Goal: Feedback & Contribution: Contribute content

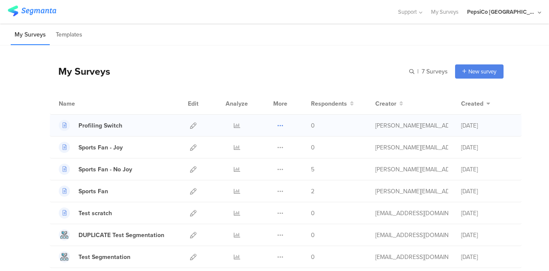
click at [277, 122] on icon at bounding box center [280, 125] width 6 height 6
click at [200, 84] on div "My Surveys | 7 Surveys New survey Start from scratch Choose from templates" at bounding box center [277, 71] width 454 height 34
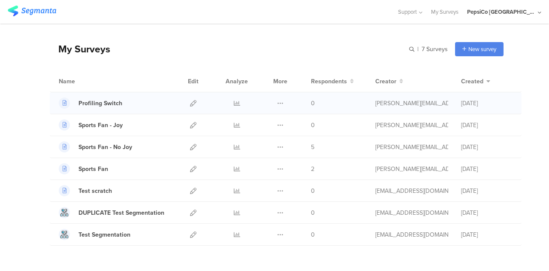
scroll to position [22, 0]
click at [190, 102] on icon at bounding box center [193, 103] width 6 height 6
click at [117, 146] on div "Sports Fan - No Joy" at bounding box center [105, 146] width 54 height 9
click at [190, 124] on icon at bounding box center [193, 125] width 6 height 6
click at [162, 142] on div "Sports Fan - No Joy" at bounding box center [115, 146] width 112 height 11
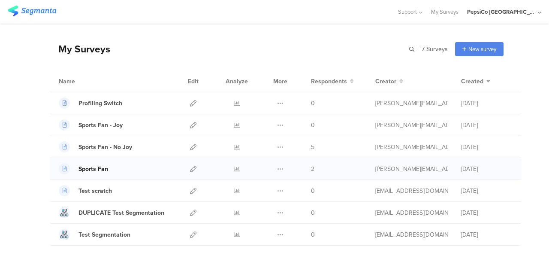
click at [97, 169] on div "Sports Fan" at bounding box center [93, 168] width 30 height 9
click at [111, 128] on div "Sports Fan - Joy" at bounding box center [100, 124] width 44 height 9
click at [103, 125] on div "Sports Fan - Joy" at bounding box center [100, 124] width 44 height 9
click at [190, 144] on icon at bounding box center [193, 147] width 6 height 6
click at [100, 146] on div "Sports Fan - No Joy" at bounding box center [105, 146] width 54 height 9
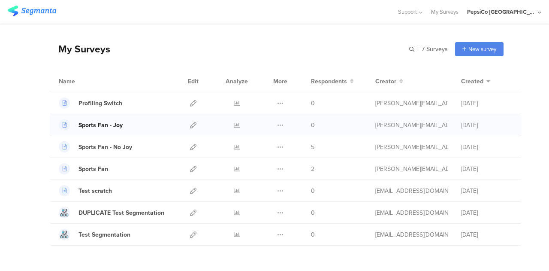
click at [99, 122] on div "Sports Fan - Joy" at bounding box center [100, 124] width 44 height 9
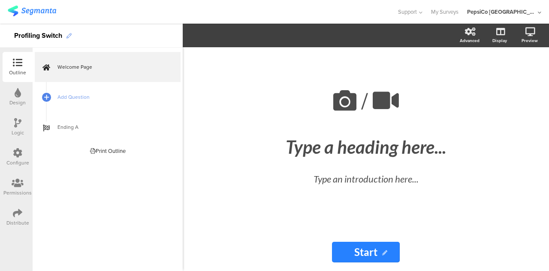
click at [69, 35] on icon at bounding box center [68, 35] width 5 height 5
drag, startPoint x: 63, startPoint y: 34, endPoint x: 0, endPoint y: 24, distance: 63.4
click at [0, 24] on div "Profiling Switch" at bounding box center [91, 36] width 183 height 24
click at [117, 41] on div "Master Profiler" at bounding box center [91, 36] width 183 height 24
click at [76, 99] on span "Add Question" at bounding box center [112, 97] width 110 height 9
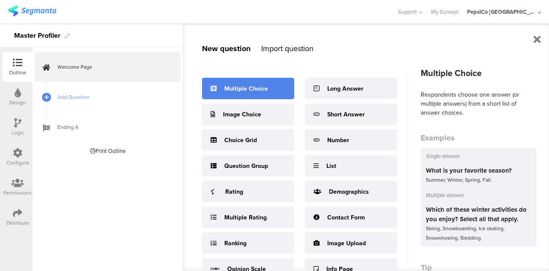
click at [253, 94] on div "Multiple Choice" at bounding box center [248, 88] width 92 height 21
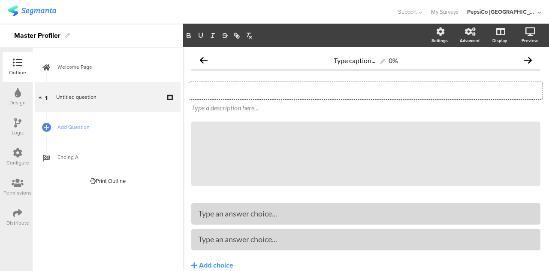
click at [253, 94] on div "Type your question here..." at bounding box center [365, 90] width 353 height 17
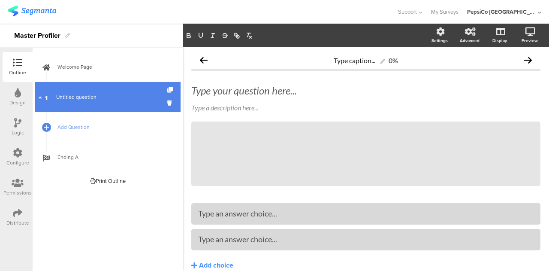
click at [101, 98] on span "Untitled question" at bounding box center [107, 97] width 102 height 9
click at [168, 103] on icon at bounding box center [170, 103] width 7 height 8
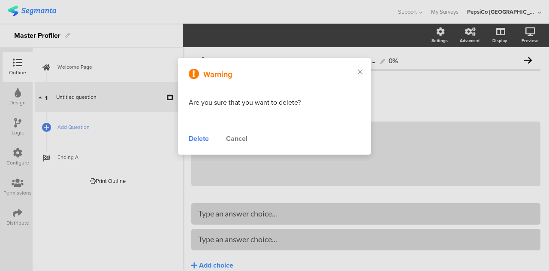
click at [200, 135] on div "Delete" at bounding box center [199, 138] width 20 height 10
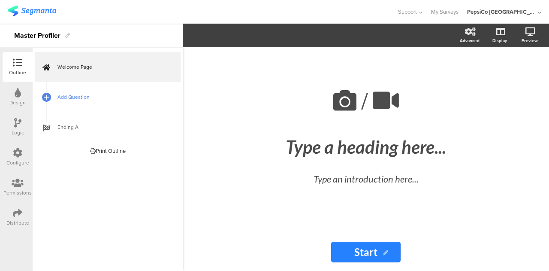
click at [76, 95] on span "Add Question" at bounding box center [112, 97] width 110 height 9
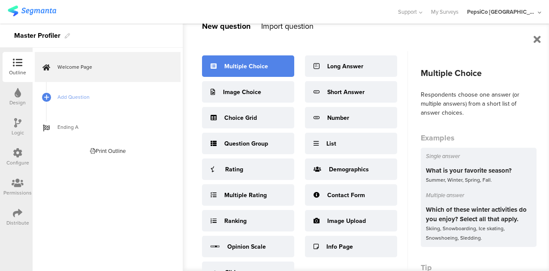
scroll to position [22, 0]
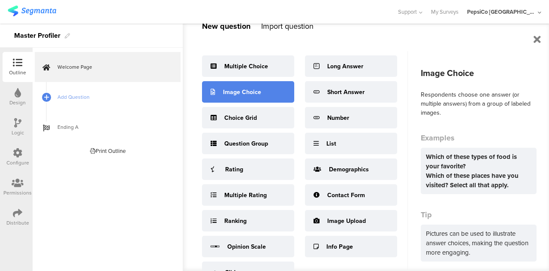
click at [269, 93] on div "Image Choice" at bounding box center [248, 91] width 92 height 21
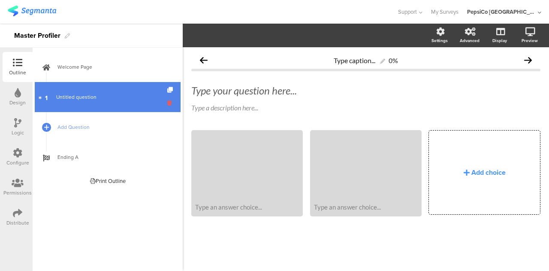
click at [168, 104] on icon at bounding box center [170, 103] width 7 height 8
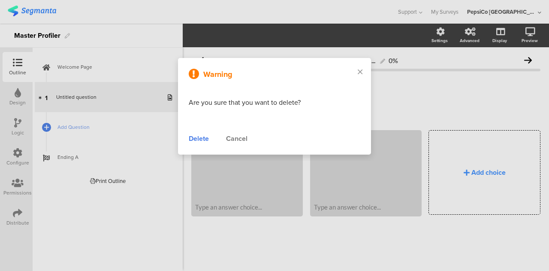
click at [198, 140] on div "Delete" at bounding box center [199, 138] width 20 height 10
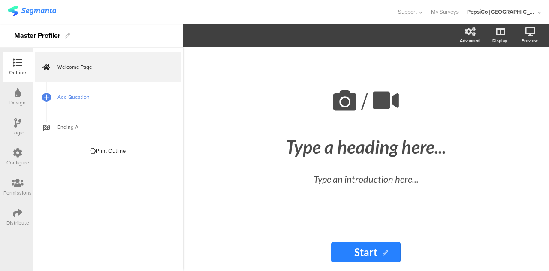
click at [113, 95] on span "Add Question" at bounding box center [112, 97] width 110 height 9
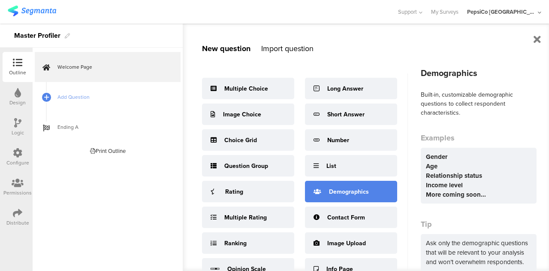
scroll to position [0, 0]
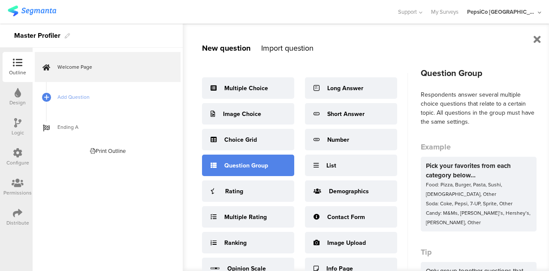
click at [244, 167] on div "Question Group" at bounding box center [246, 165] width 44 height 9
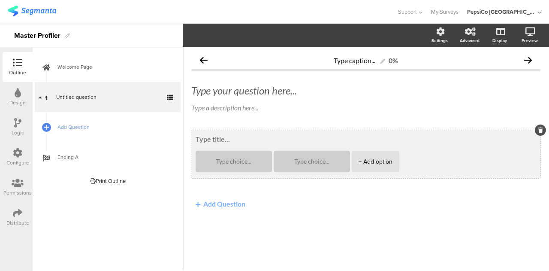
click at [218, 135] on textarea at bounding box center [365, 139] width 340 height 8
type textarea "E"
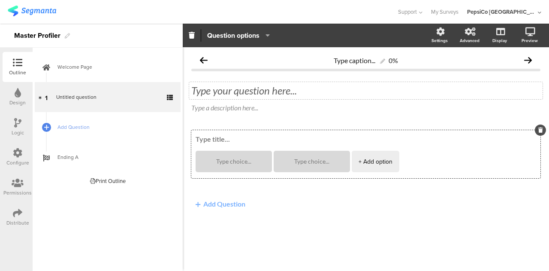
click at [241, 90] on div "Type your question here..." at bounding box center [365, 90] width 353 height 17
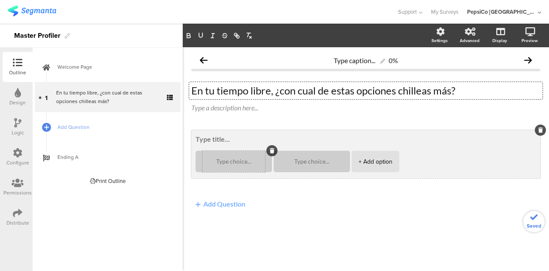
click at [232, 163] on textarea at bounding box center [233, 161] width 63 height 6
click at [300, 164] on div at bounding box center [311, 160] width 63 height 21
type textarea "Yendo a conciertos"
click at [302, 162] on textarea at bounding box center [311, 161] width 63 height 6
type textarea "j"
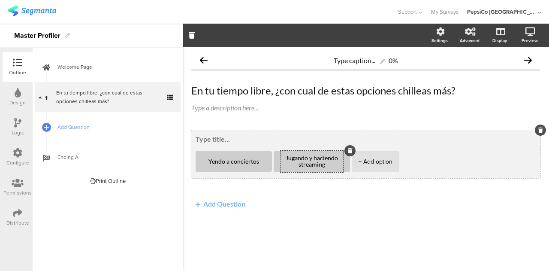
click at [383, 160] on div "+ Add option" at bounding box center [375, 160] width 34 height 21
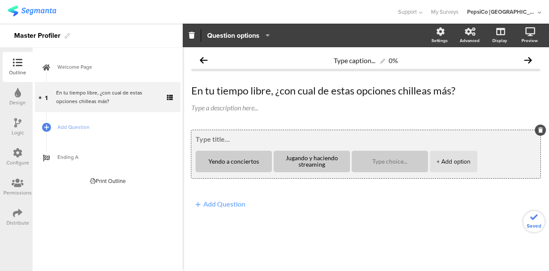
type textarea "Jugando y haciendo streaming"
click at [379, 157] on div at bounding box center [389, 160] width 63 height 21
type textarea "Yendo al cine o de compras"
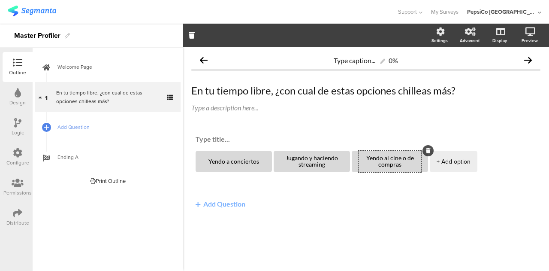
click at [460, 157] on div "+ Add option" at bounding box center [453, 160] width 34 height 21
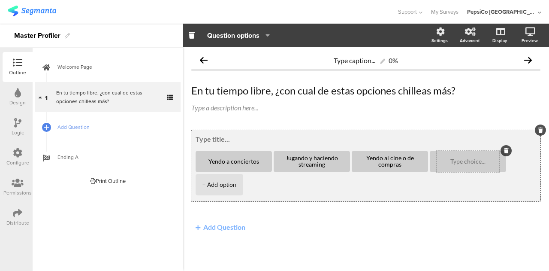
click at [451, 166] on div at bounding box center [467, 160] width 63 height 21
click at [464, 161] on textarea at bounding box center [467, 161] width 63 height 6
click at [219, 187] on div "+ Add option" at bounding box center [219, 184] width 34 height 21
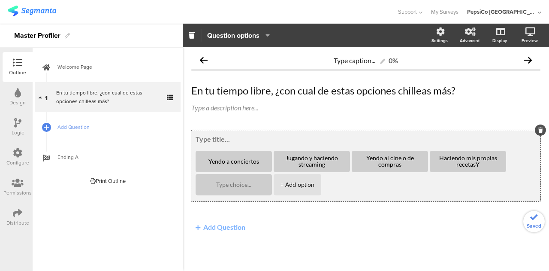
type textarea "Haciendo mis propias recetas"
click at [219, 187] on textarea at bounding box center [233, 184] width 63 height 6
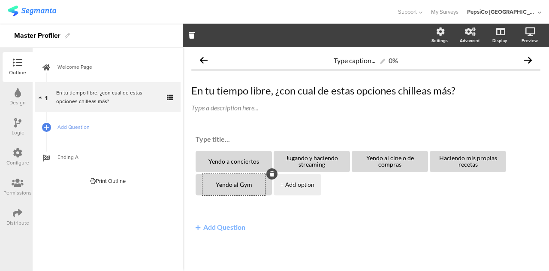
type textarea "Yendo al Gym"
click at [247, 208] on span "Yendo a conciertos Jugando y haciendo streaming Yendo al cine o de compras Haci…" at bounding box center [365, 174] width 349 height 88
click at [20, 126] on icon at bounding box center [17, 122] width 7 height 9
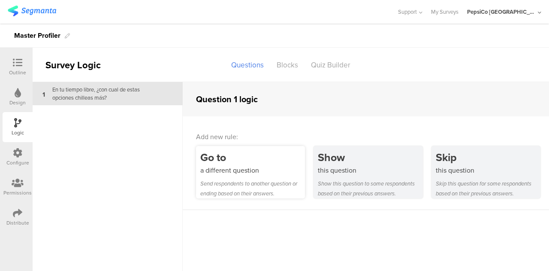
click at [260, 188] on div "Send respondents to another question or ending based on their answers." at bounding box center [252, 188] width 105 height 20
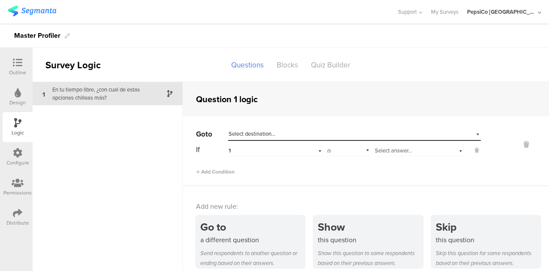
click at [268, 130] on span "Select destination..." at bounding box center [252, 133] width 47 height 8
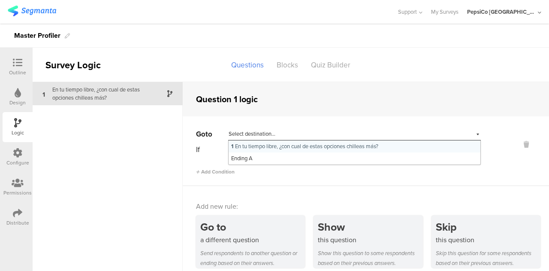
click at [273, 109] on div "Question 1 logic" at bounding box center [366, 99] width 366 height 34
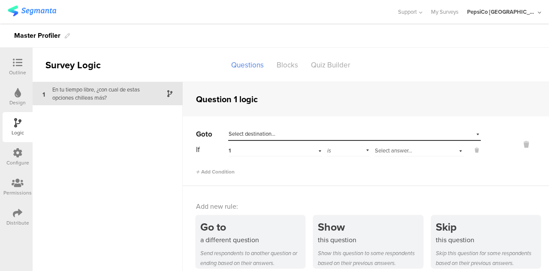
click at [22, 90] on div "Design" at bounding box center [18, 97] width 30 height 30
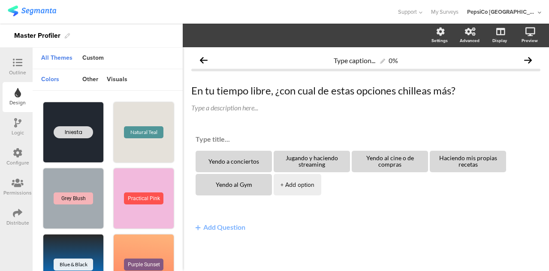
click at [22, 63] on div at bounding box center [17, 63] width 17 height 11
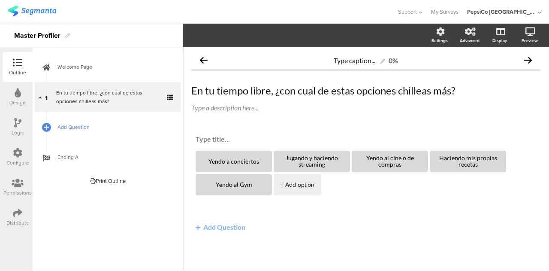
click at [82, 128] on span "Add Question" at bounding box center [112, 127] width 110 height 9
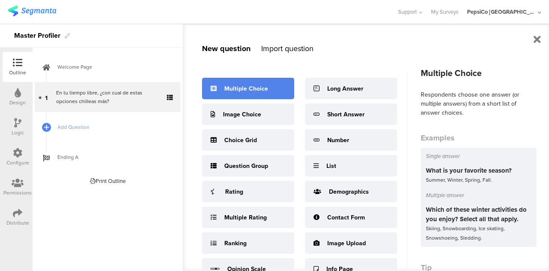
click at [244, 90] on div "Multiple Choice" at bounding box center [246, 88] width 44 height 9
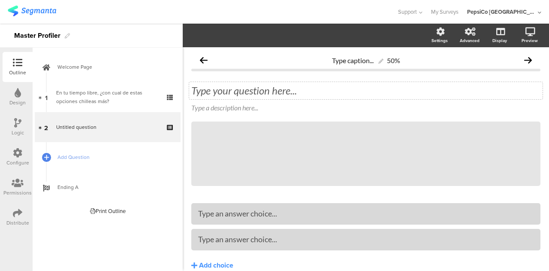
click at [258, 90] on div "Type your question here..." at bounding box center [365, 90] width 353 height 17
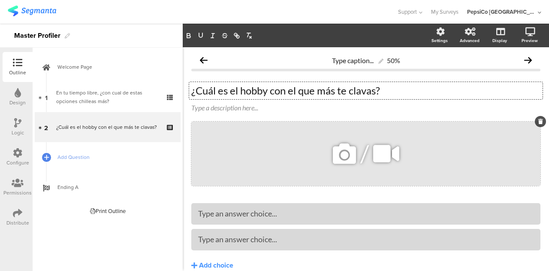
scroll to position [39, 0]
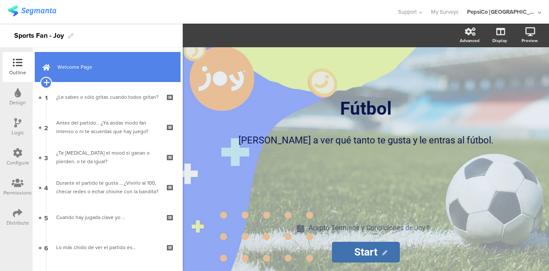
click at [46, 79] on icon at bounding box center [46, 82] width 6 height 8
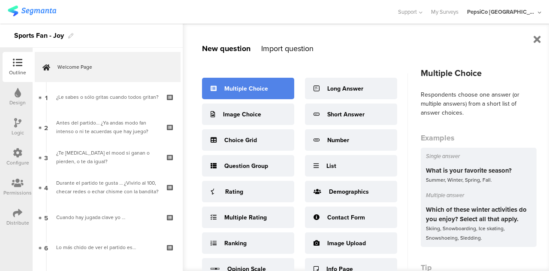
click at [218, 84] on div "Multiple Choice" at bounding box center [248, 88] width 92 height 21
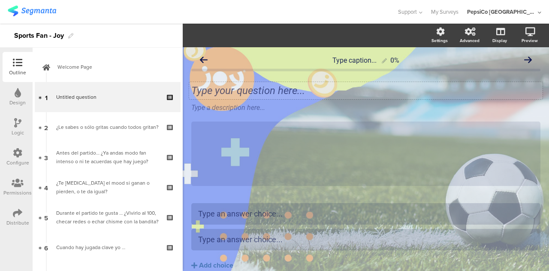
click at [244, 93] on div "Type your question here..." at bounding box center [365, 90] width 353 height 17
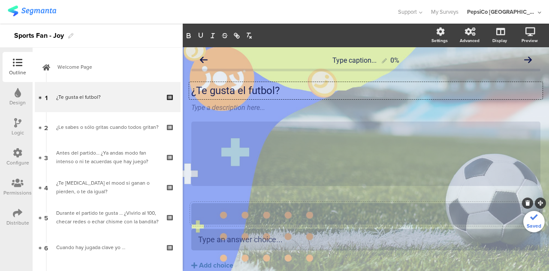
click at [242, 220] on div at bounding box center [365, 213] width 335 height 14
click at [260, 193] on div "¿Te gusta el futbol? ¿Te gusta el futbol? Type a description here... /" at bounding box center [365, 134] width 349 height 119
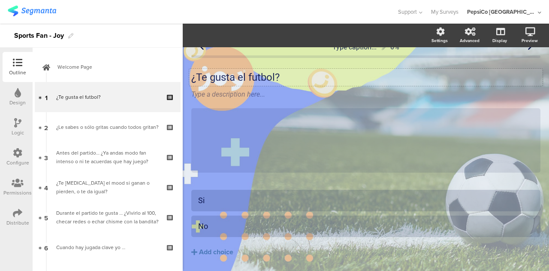
scroll to position [9, 0]
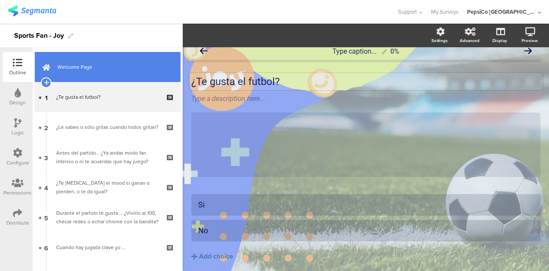
click at [88, 76] on link "Welcome Page" at bounding box center [108, 67] width 146 height 30
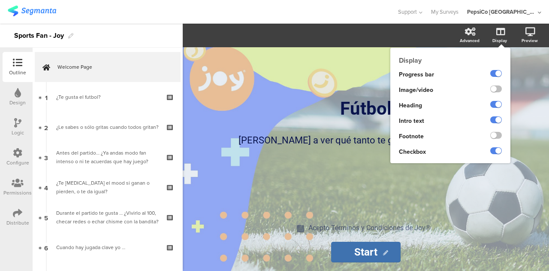
click at [500, 33] on icon at bounding box center [500, 31] width 9 height 9
click at [496, 33] on icon at bounding box center [500, 31] width 9 height 9
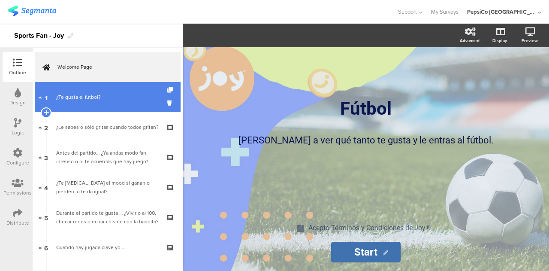
click at [94, 101] on link "1 ¿Te gusta el futbol?" at bounding box center [108, 97] width 146 height 30
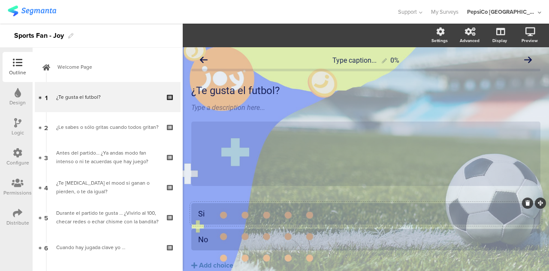
click at [240, 214] on div "Si" at bounding box center [365, 213] width 335 height 10
click at [220, 265] on div "Add choice" at bounding box center [216, 265] width 34 height 9
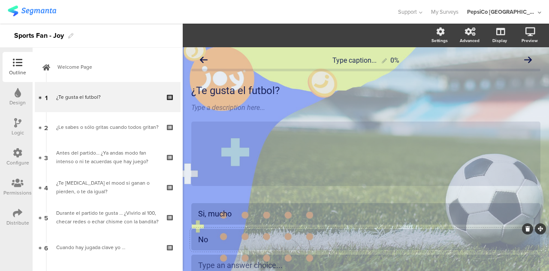
click at [221, 239] on div "No" at bounding box center [365, 239] width 335 height 10
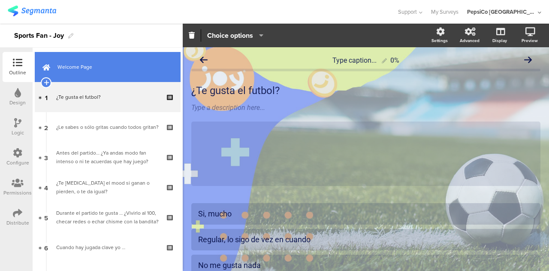
click at [128, 56] on link "Welcome Page" at bounding box center [108, 67] width 146 height 30
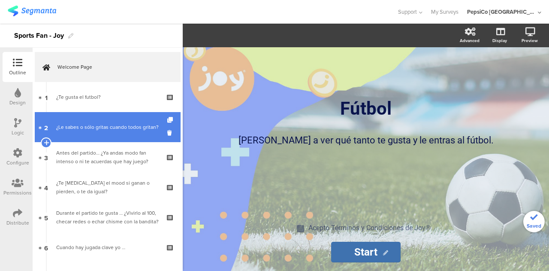
click at [87, 125] on div "¿Le sabes o sólo gritas cuando todos gritan?" at bounding box center [107, 127] width 102 height 9
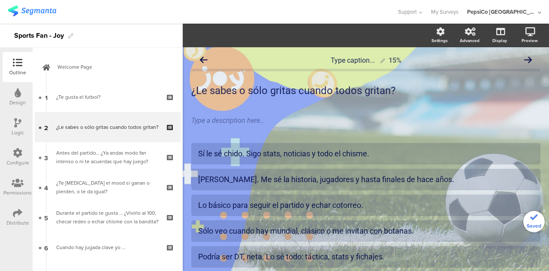
click at [107, 90] on link "1 ¿Te gusta el futbol?" at bounding box center [108, 97] width 146 height 30
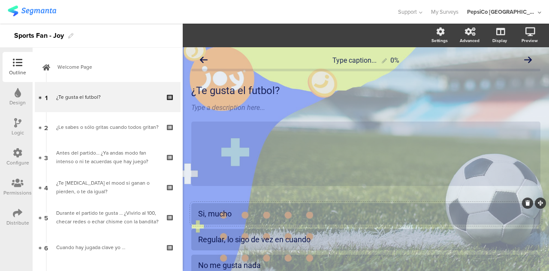
click at [241, 219] on div "Si, mucho" at bounding box center [365, 213] width 335 height 14
click at [316, 238] on div "Regular, lo sigo de vez en cuando" at bounding box center [365, 239] width 335 height 10
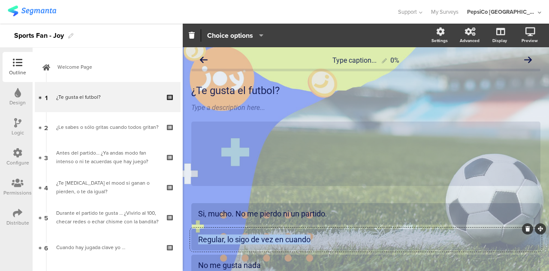
drag, startPoint x: 312, startPoint y: 241, endPoint x: 190, endPoint y: 242, distance: 121.3
click at [190, 242] on div "Type caption... 0% ¿Te gusta el futbol? ¿Te gusta el futbol? Type a description…" at bounding box center [366, 191] width 366 height 289
click at [263, 241] on div "Más o menos," at bounding box center [365, 239] width 335 height 10
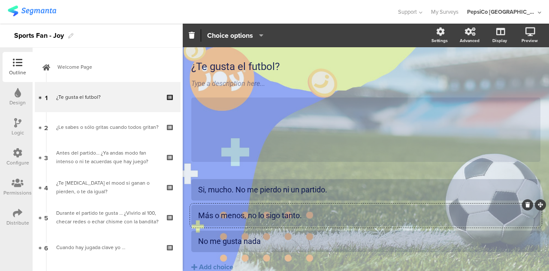
scroll to position [24, 0]
drag, startPoint x: 266, startPoint y: 244, endPoint x: 214, endPoint y: 232, distance: 52.6
click at [214, 232] on div "No me gusta nada" at bounding box center [365, 240] width 349 height 21
click at [332, 78] on div "Type a description here..." at bounding box center [365, 84] width 353 height 14
click at [322, 55] on div "¿Te gusta el futbol? ¿Te gusta el futbol? Type a description here... /" at bounding box center [365, 110] width 349 height 119
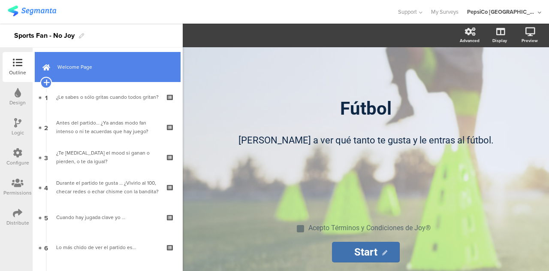
click at [46, 81] on icon at bounding box center [46, 82] width 6 height 8
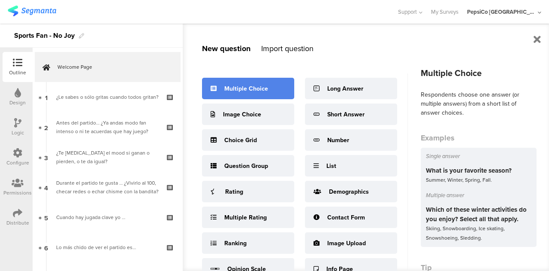
click at [232, 88] on div "Multiple Choice" at bounding box center [246, 88] width 44 height 9
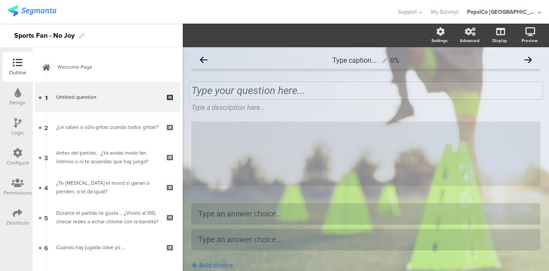
click at [259, 92] on div "Type your question here..." at bounding box center [365, 90] width 353 height 17
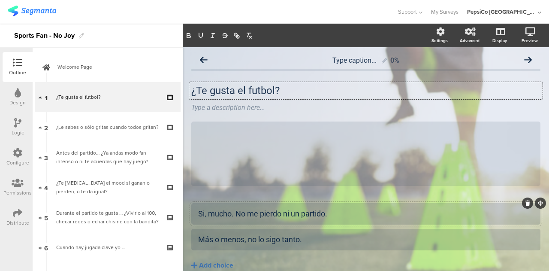
click at [219, 264] on div "Add choice" at bounding box center [216, 265] width 34 height 9
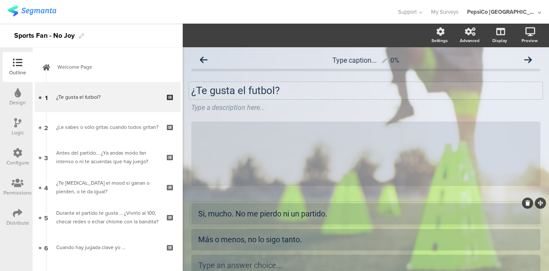
scroll to position [65, 0]
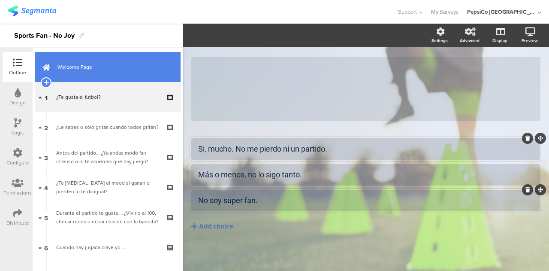
click at [132, 66] on span "Welcome Page" at bounding box center [112, 67] width 110 height 9
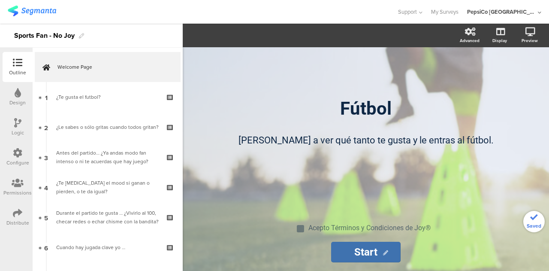
click at [102, 105] on link "1 ¿Te gusta el futbol?" at bounding box center [108, 97] width 146 height 30
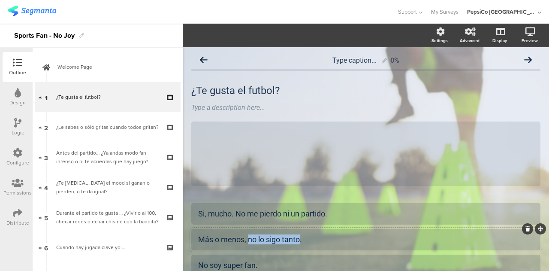
drag, startPoint x: 301, startPoint y: 239, endPoint x: 248, endPoint y: 239, distance: 53.2
click at [248, 239] on div "Más o menos, no lo sigo tanto." at bounding box center [365, 239] width 335 height 10
